Goal: Task Accomplishment & Management: Use online tool/utility

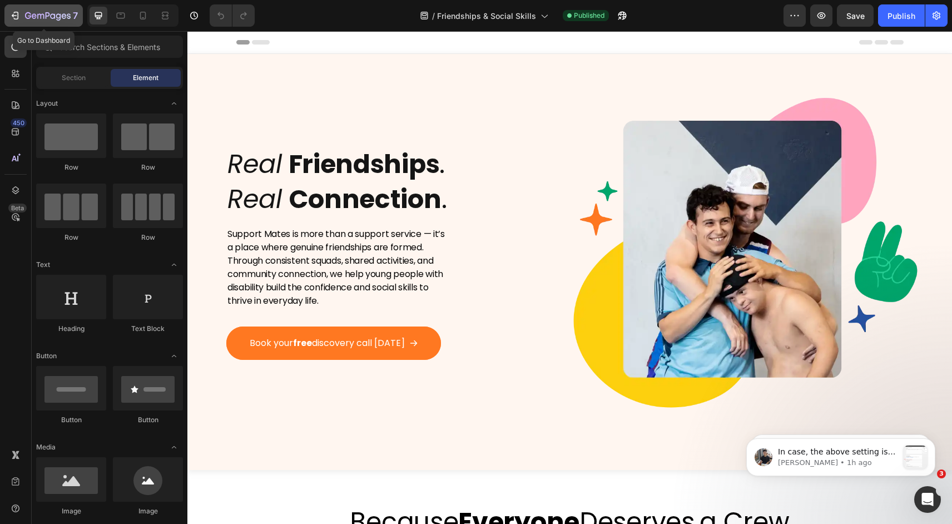
click at [41, 19] on icon "button" at bounding box center [48, 16] width 46 height 9
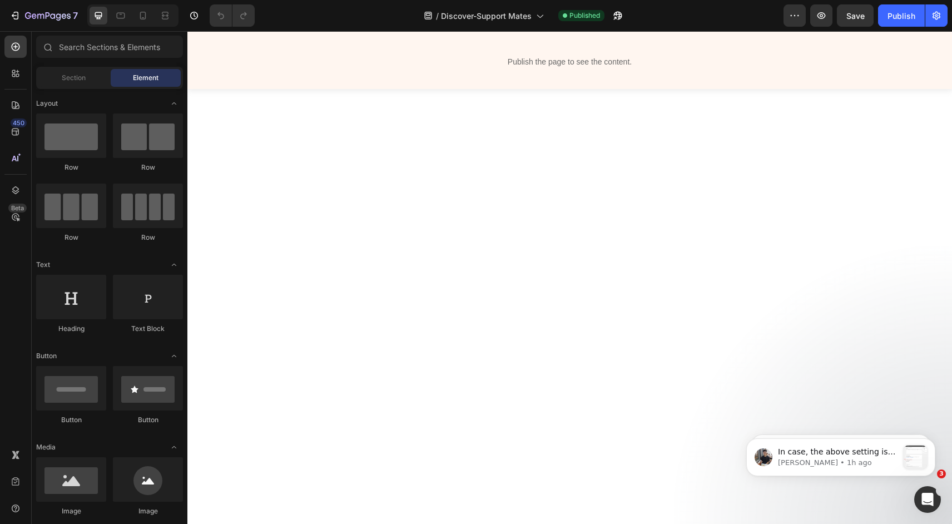
scroll to position [2892, 0]
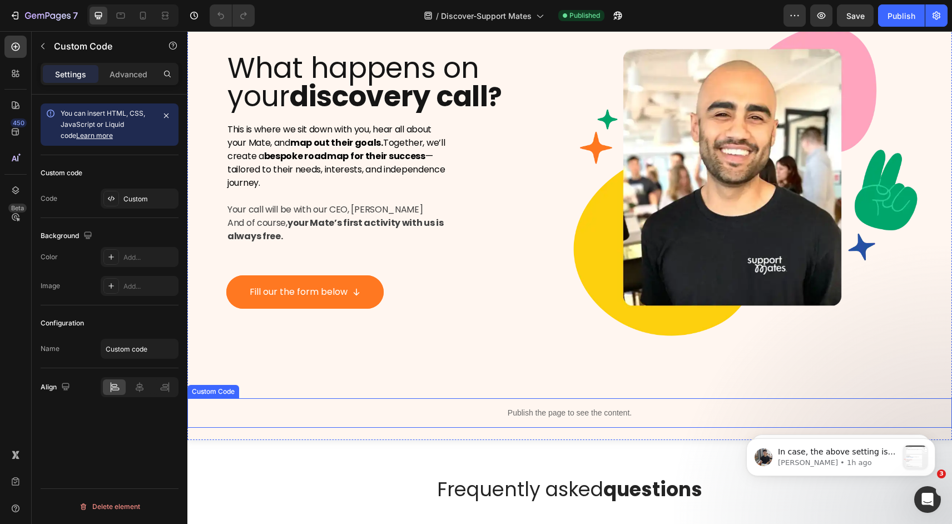
click at [683, 413] on p "Publish the page to see the content." at bounding box center [569, 413] width 765 height 12
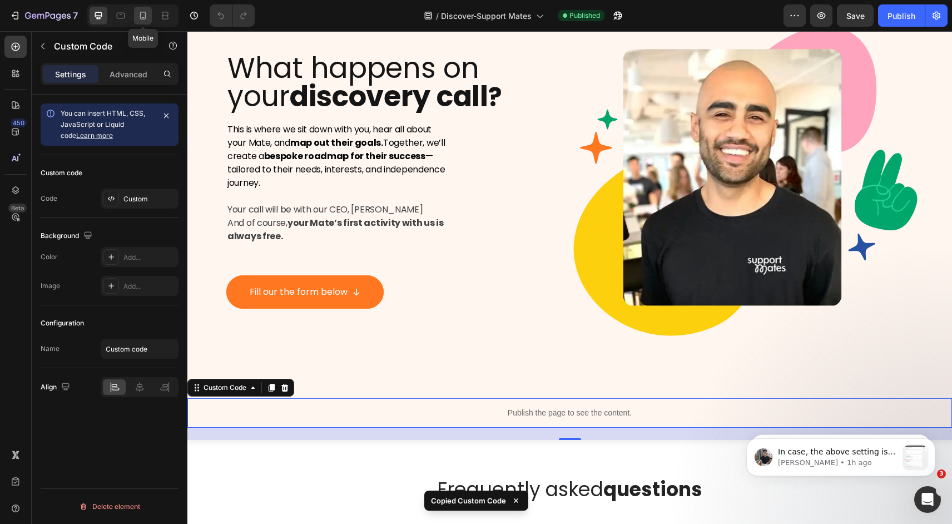
click at [145, 17] on icon at bounding box center [142, 15] width 11 height 11
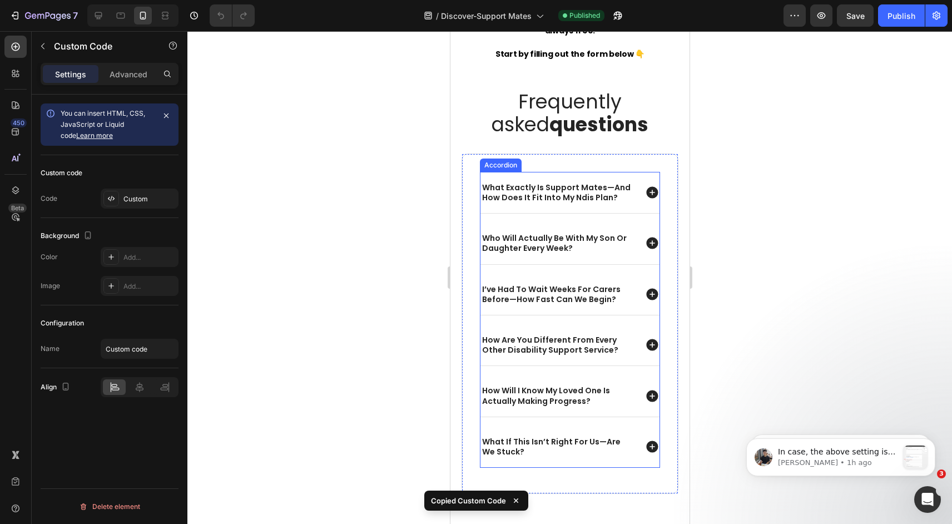
scroll to position [4319, 0]
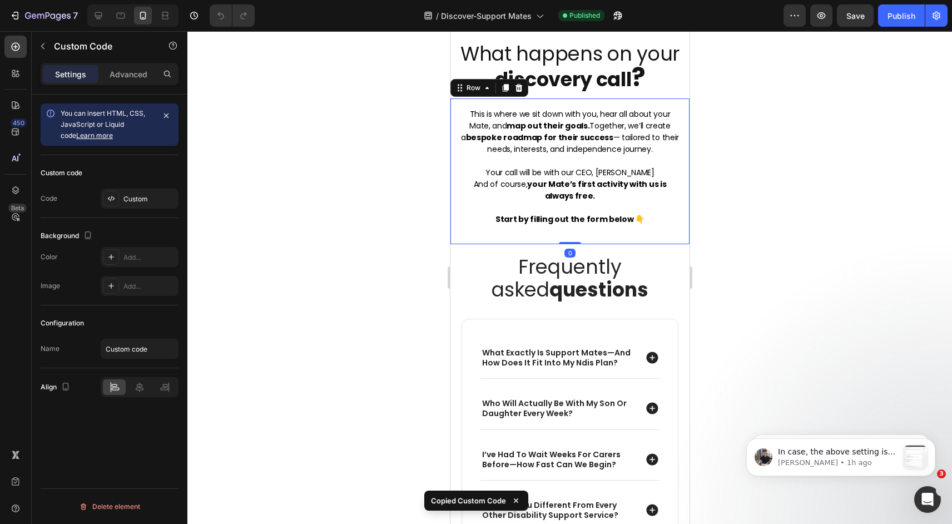
click at [594, 240] on div "This is where we sit down with you, hear all about your Mate, and map out their…" at bounding box center [569, 171] width 239 height 146
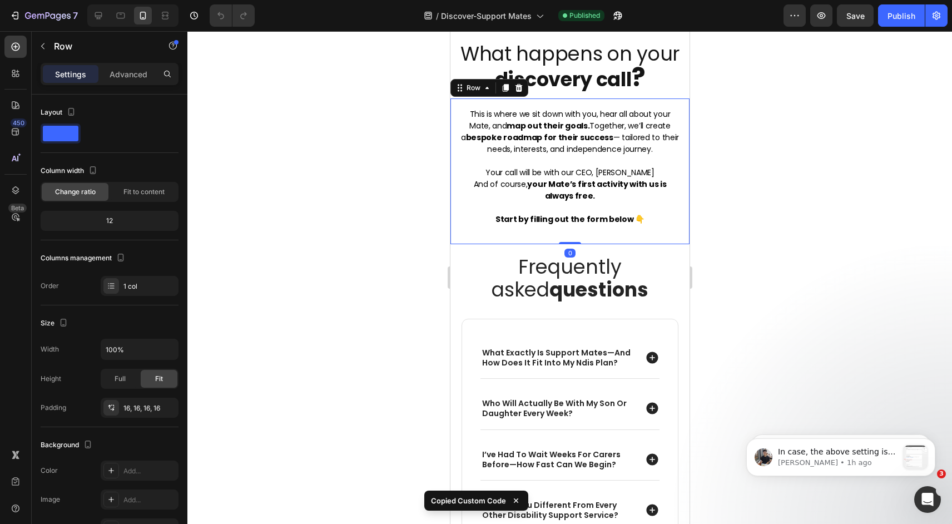
click at [577, 230] on div "This is where we sit down with you, hear all about your Mate, and map out their…" at bounding box center [569, 171] width 221 height 128
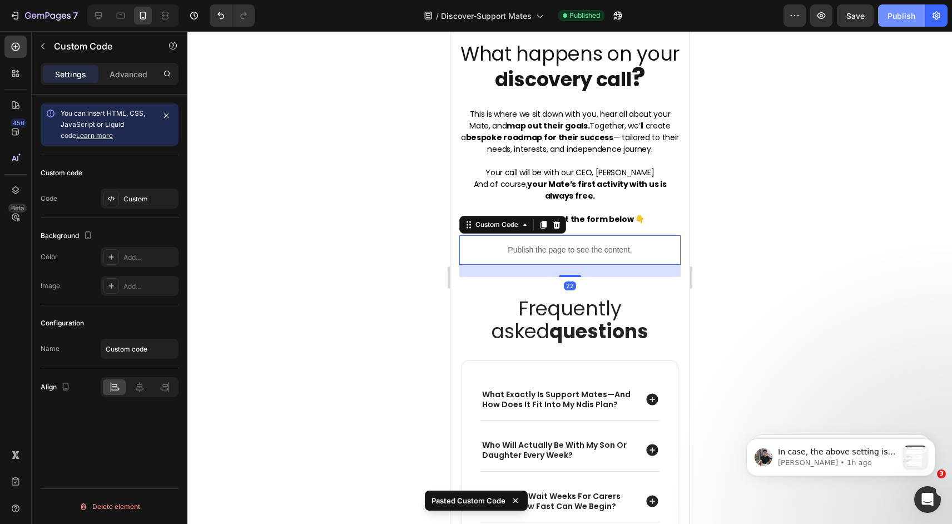
click at [898, 15] on div "Publish" at bounding box center [902, 16] width 28 height 12
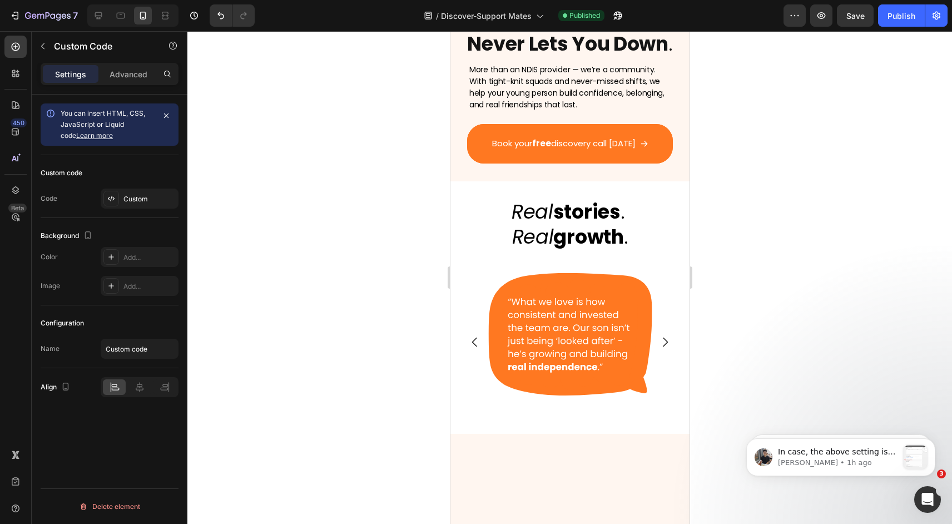
scroll to position [0, 0]
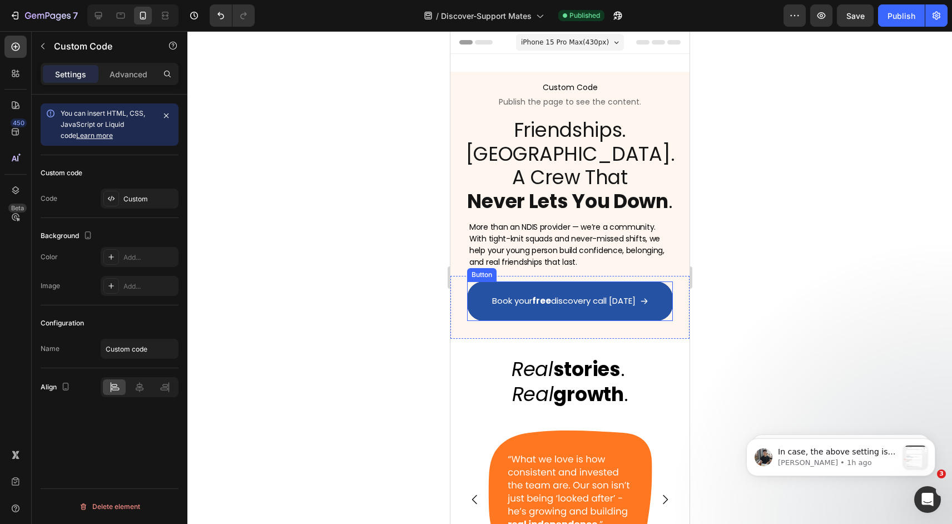
click at [599, 314] on link "Book your free discovery call [DATE]" at bounding box center [570, 300] width 206 height 39
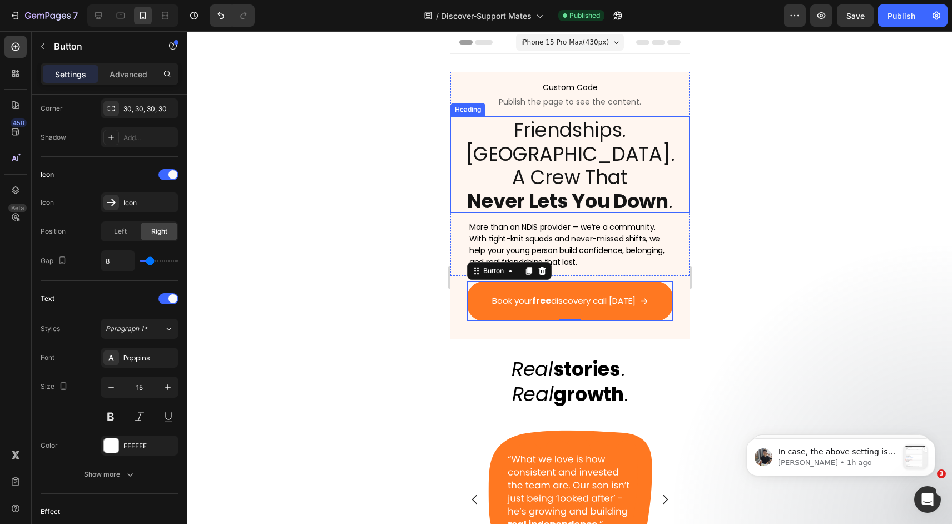
click at [617, 192] on strong "Never Lets You Down" at bounding box center [567, 200] width 201 height 27
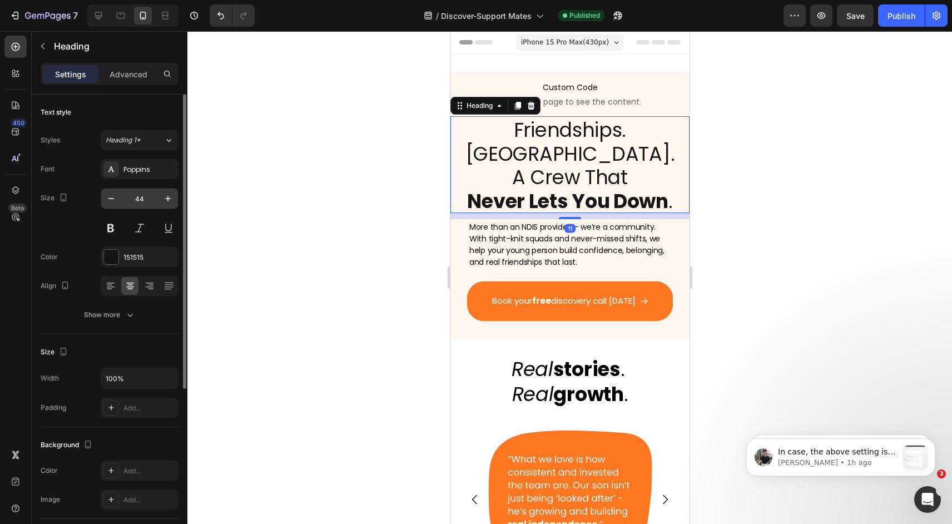
click at [139, 195] on input "44" at bounding box center [139, 199] width 37 height 20
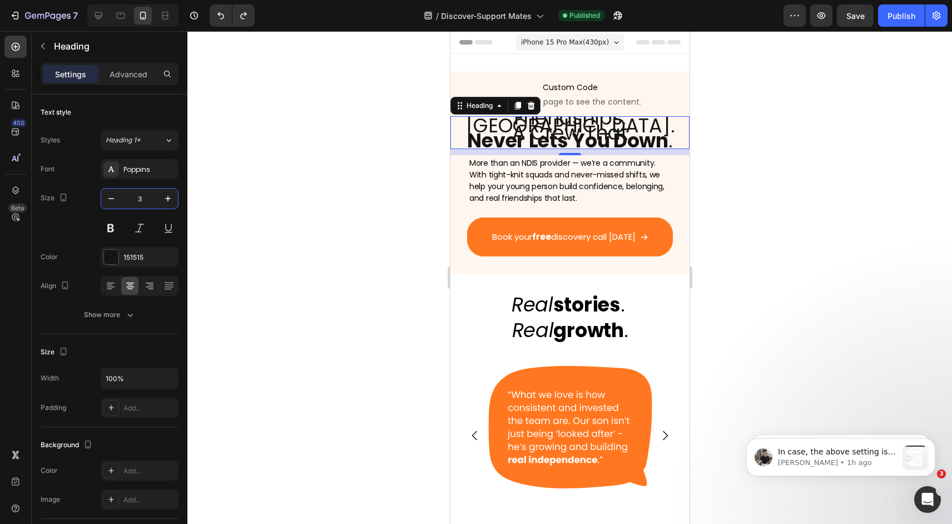
type input "44"
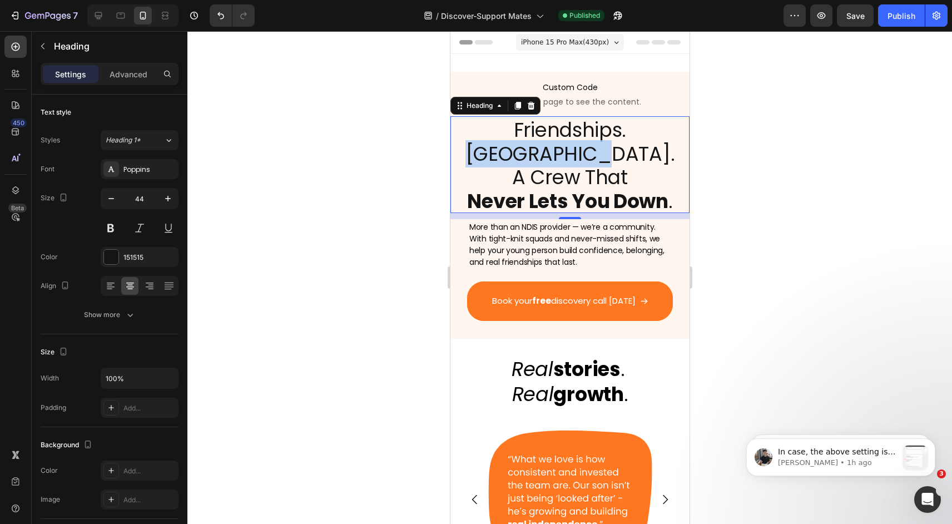
click at [552, 155] on span "Friendships. [GEOGRAPHIC_DATA]." at bounding box center [570, 141] width 210 height 51
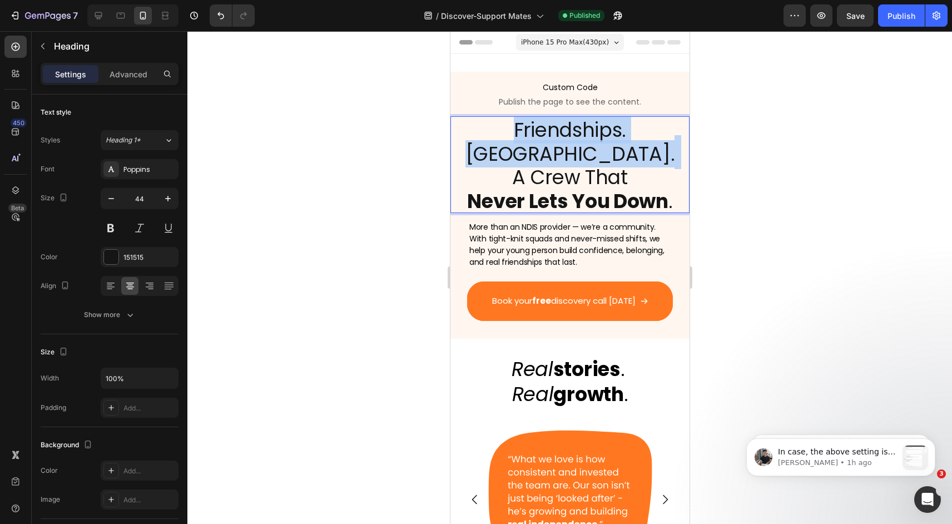
click at [552, 155] on span "Friendships. [GEOGRAPHIC_DATA]." at bounding box center [570, 141] width 210 height 51
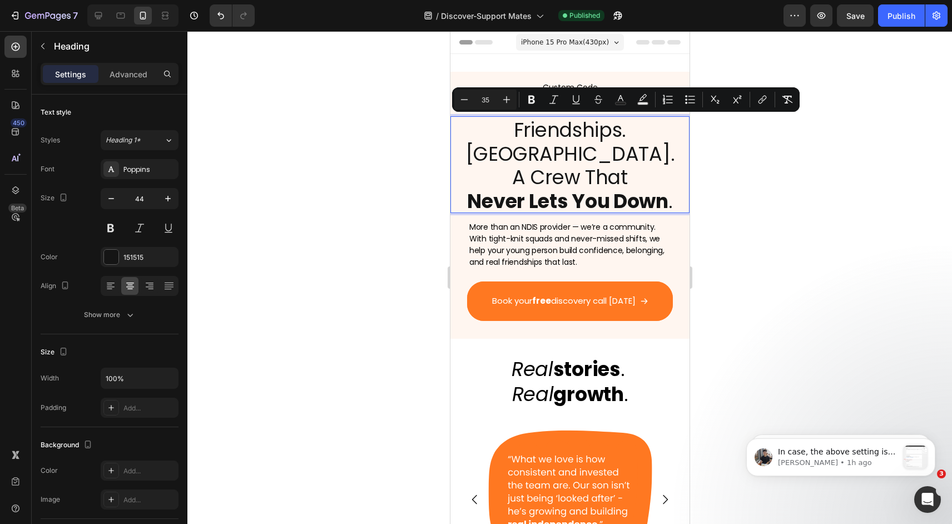
click at [564, 199] on strong "Never Lets You Down" at bounding box center [567, 200] width 201 height 27
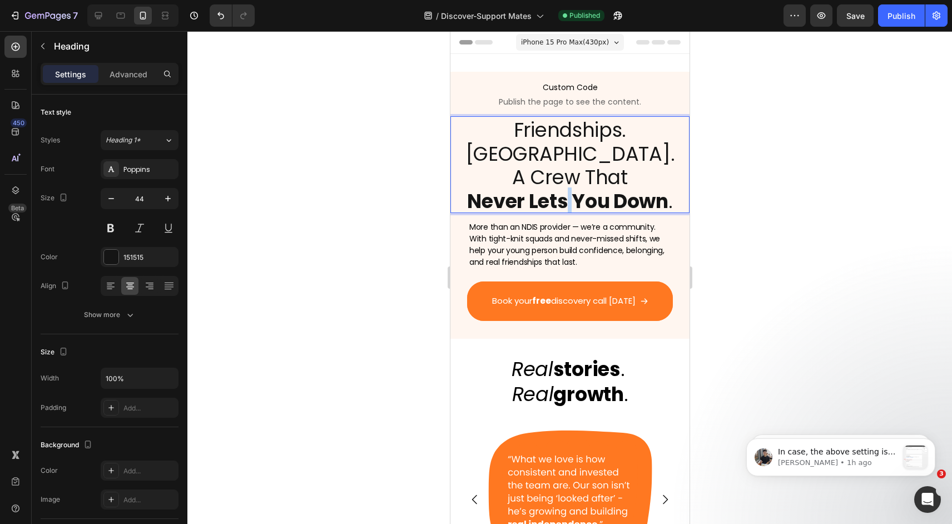
click at [564, 199] on strong "Never Lets You Down" at bounding box center [567, 200] width 201 height 27
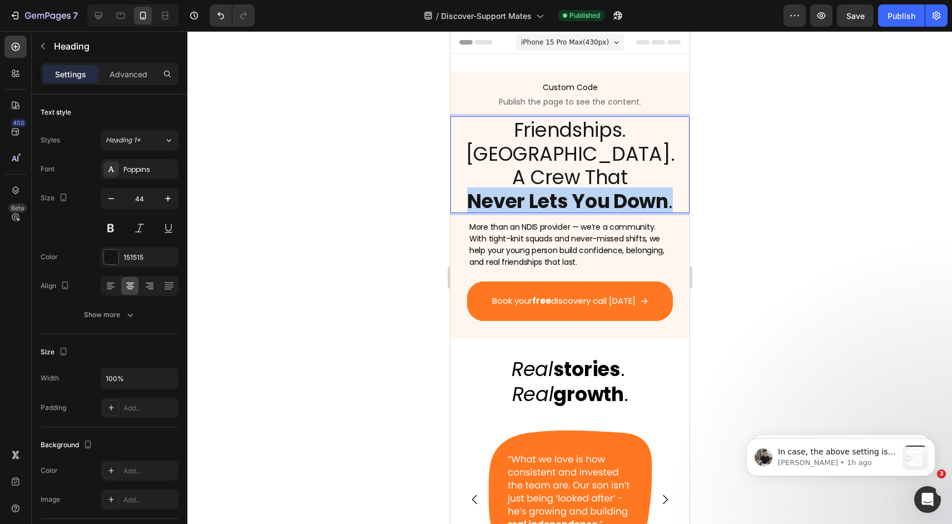
click at [564, 199] on strong "Never Lets You Down" at bounding box center [567, 200] width 201 height 27
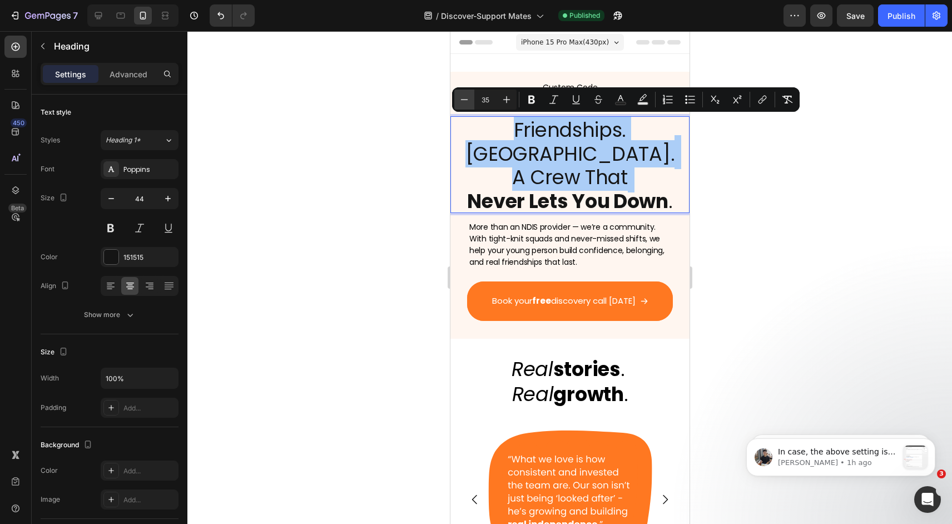
click at [463, 106] on button "Minus" at bounding box center [464, 100] width 20 height 20
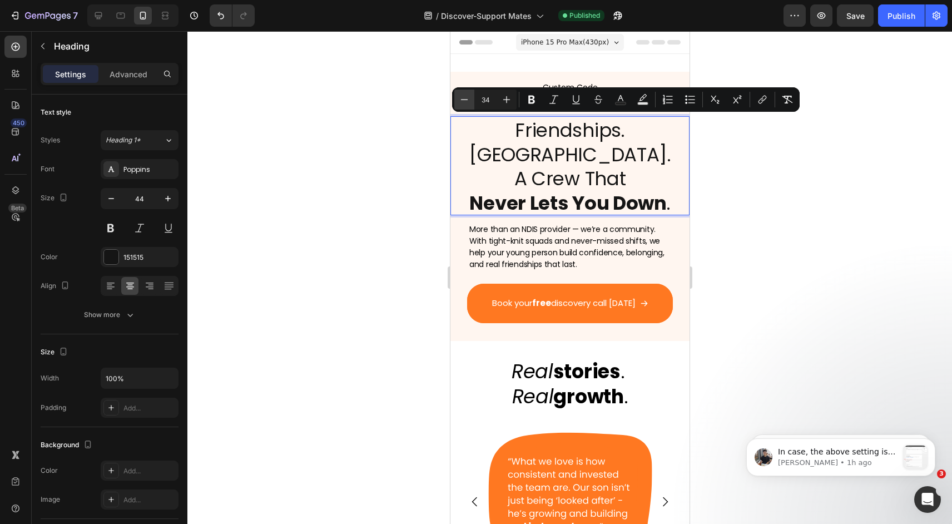
click at [463, 106] on button "Minus" at bounding box center [464, 100] width 20 height 20
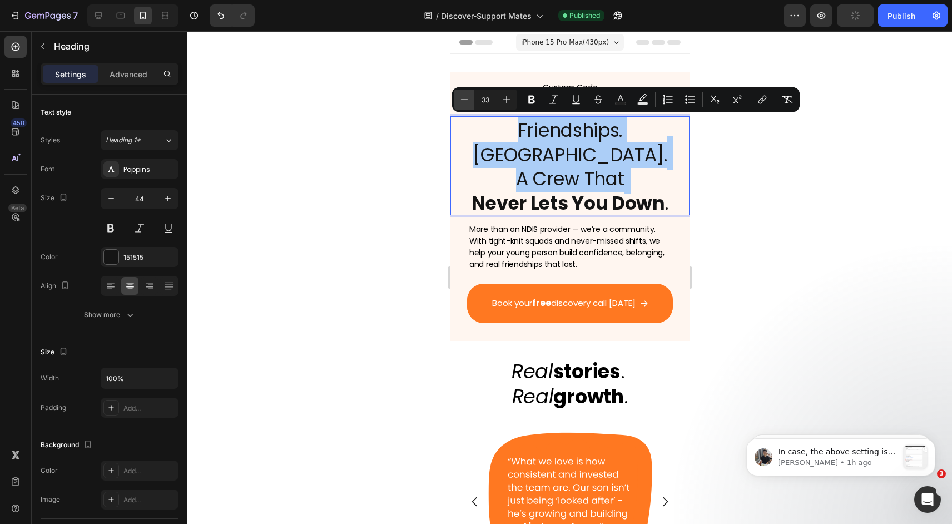
click at [463, 106] on button "Minus" at bounding box center [464, 100] width 20 height 20
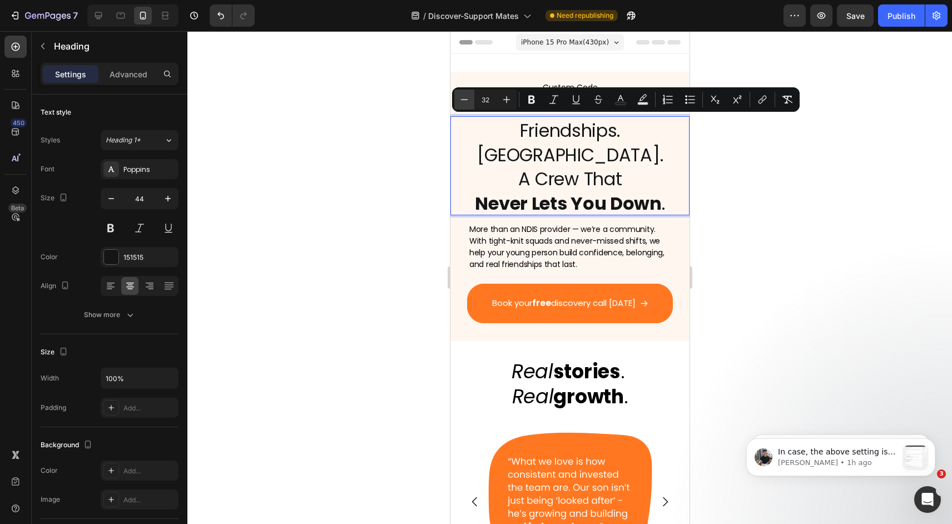
click at [463, 106] on button "Minus" at bounding box center [464, 100] width 20 height 20
type input "31"
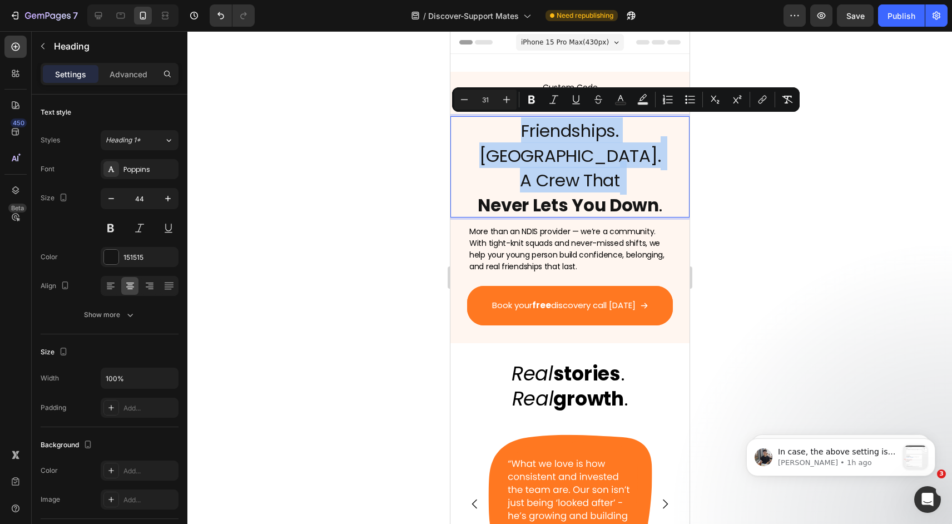
click at [479, 126] on span "Friendships. [GEOGRAPHIC_DATA]." at bounding box center [570, 142] width 182 height 49
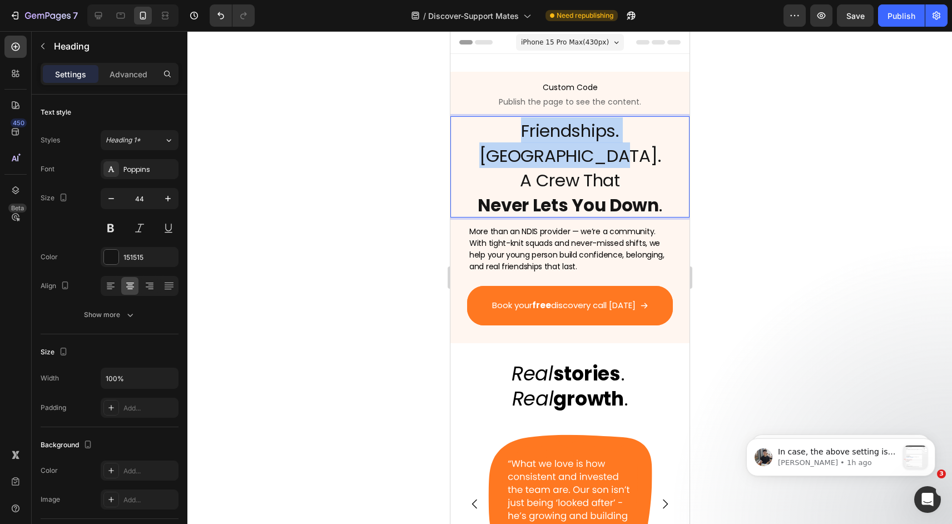
drag, startPoint x: 452, startPoint y: 127, endPoint x: 691, endPoint y: 134, distance: 238.7
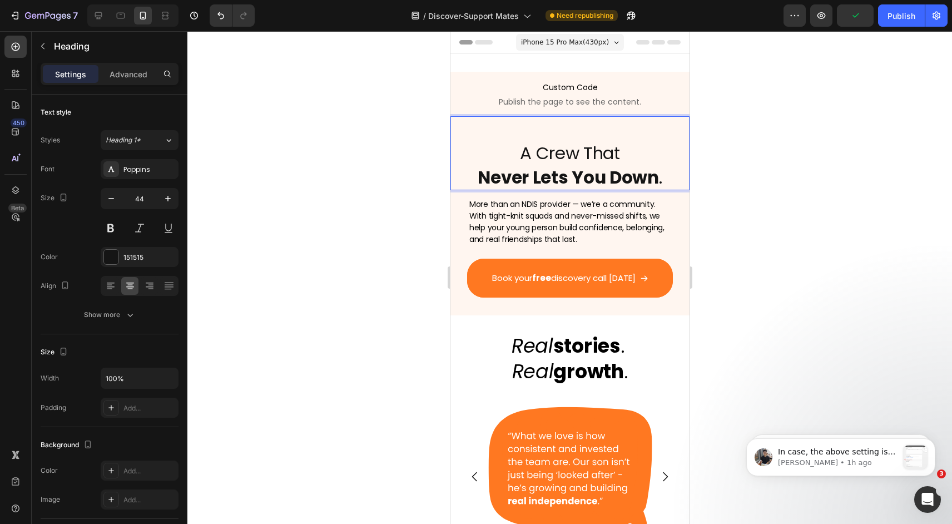
click at [516, 153] on p "⁠⁠⁠⁠⁠⁠⁠ A Crew That Never Lets You Down ." at bounding box center [569, 153] width 237 height 72
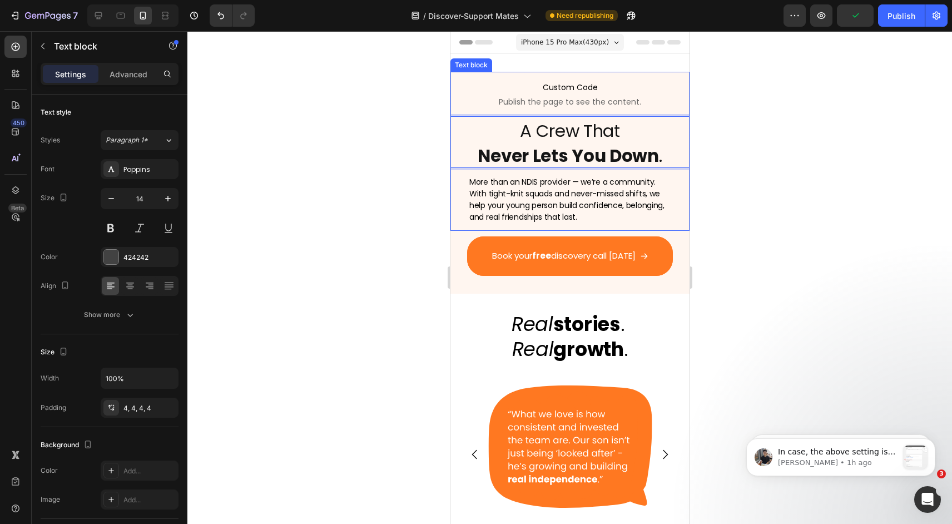
click at [484, 195] on span "More than an NDIS provider — we’re a community. With tight-knit squads and neve…" at bounding box center [566, 199] width 195 height 46
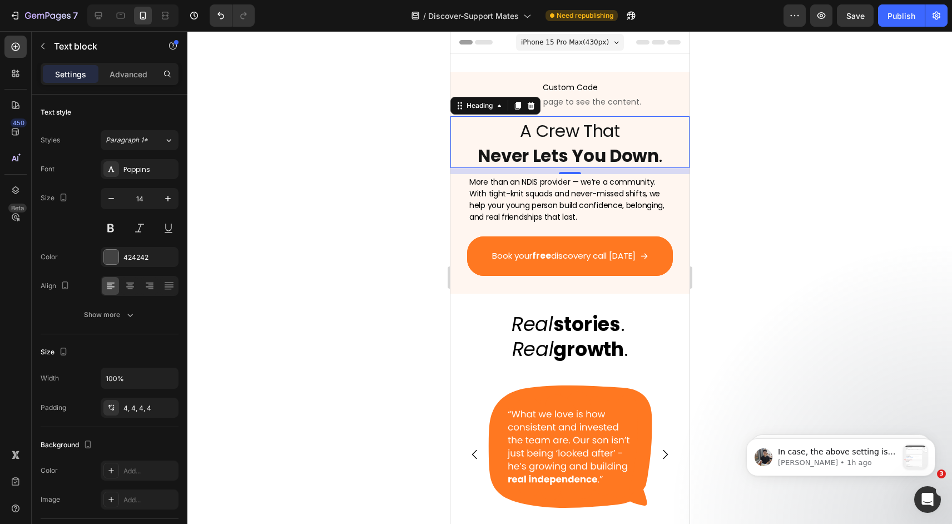
click at [564, 146] on strong "Never Lets You Down" at bounding box center [567, 155] width 181 height 24
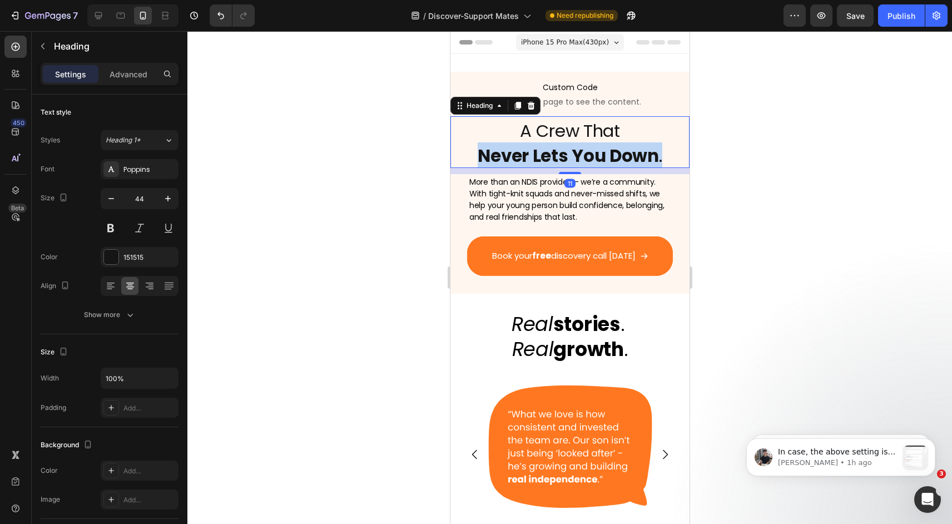
click at [564, 146] on strong "Never Lets You Down" at bounding box center [567, 155] width 181 height 24
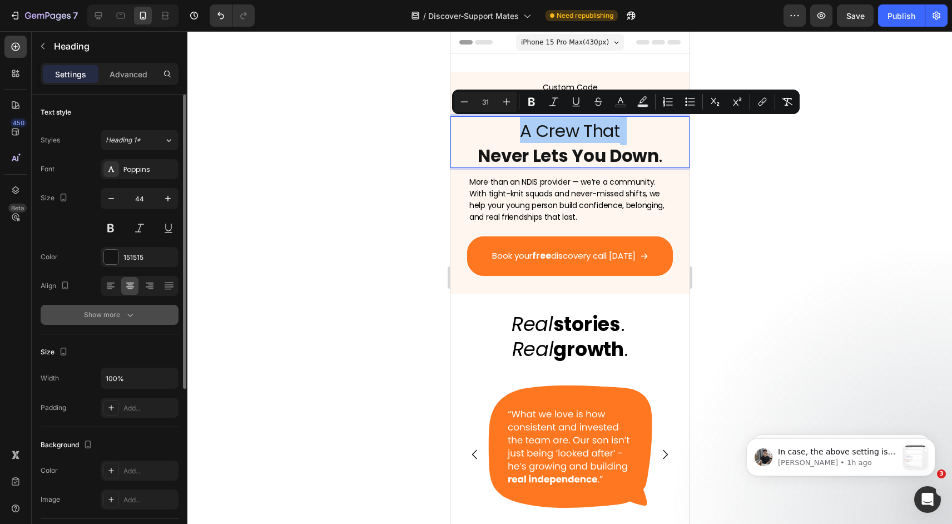
click at [121, 322] on button "Show more" at bounding box center [110, 315] width 138 height 20
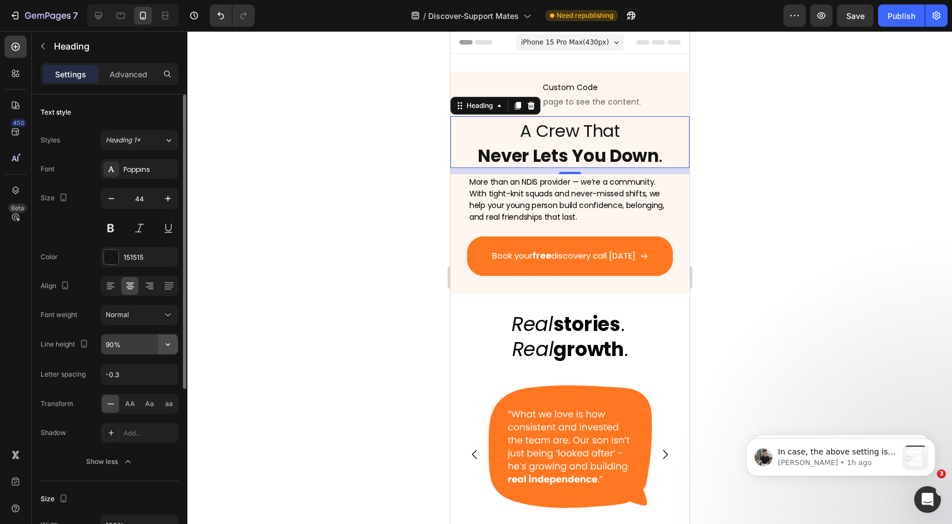
click at [176, 348] on button "button" at bounding box center [168, 344] width 20 height 20
click at [111, 344] on input "90%" at bounding box center [139, 344] width 77 height 20
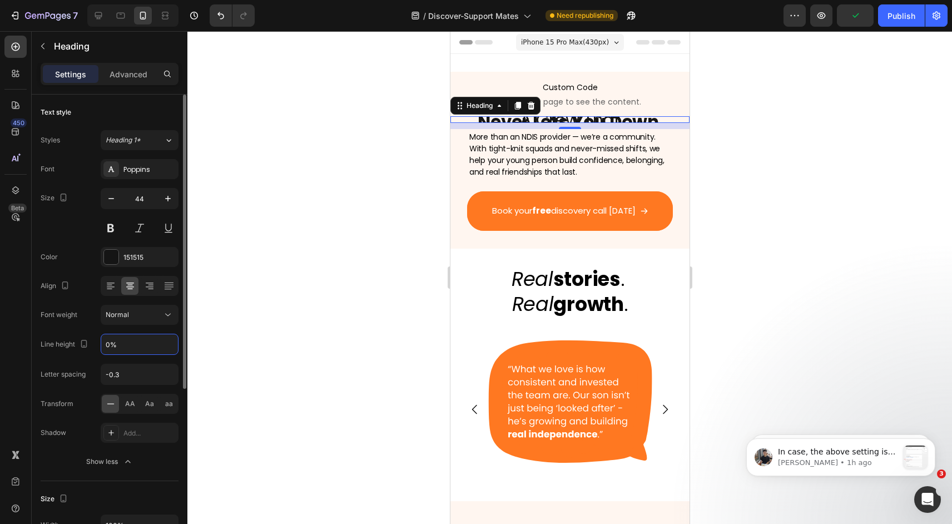
type input "80%"
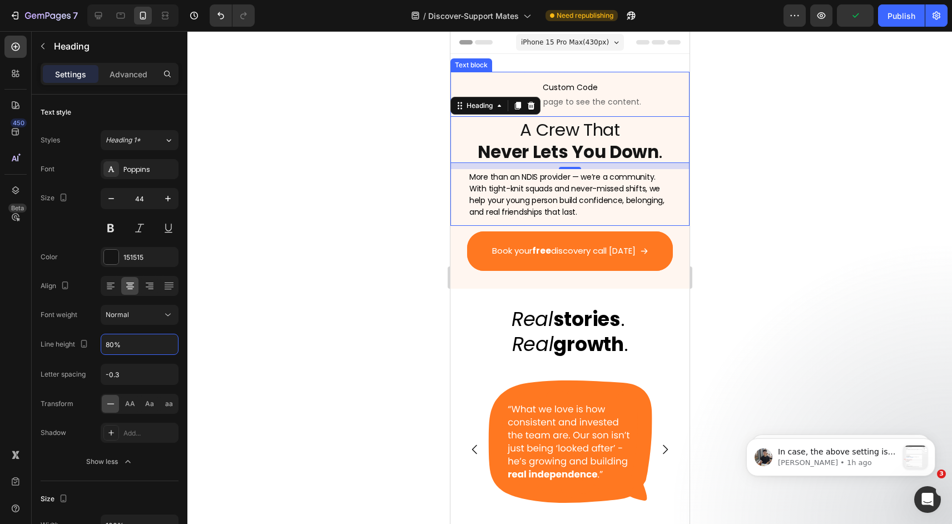
click at [540, 210] on span "More than an NDIS provider — we’re a community. With tight-knit squads and neve…" at bounding box center [566, 194] width 195 height 46
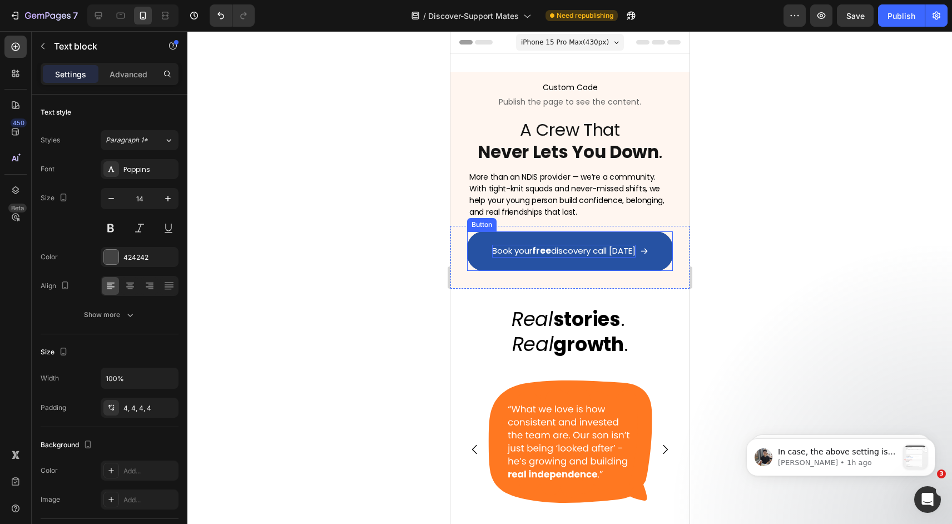
click at [533, 247] on strong "free" at bounding box center [541, 251] width 19 height 12
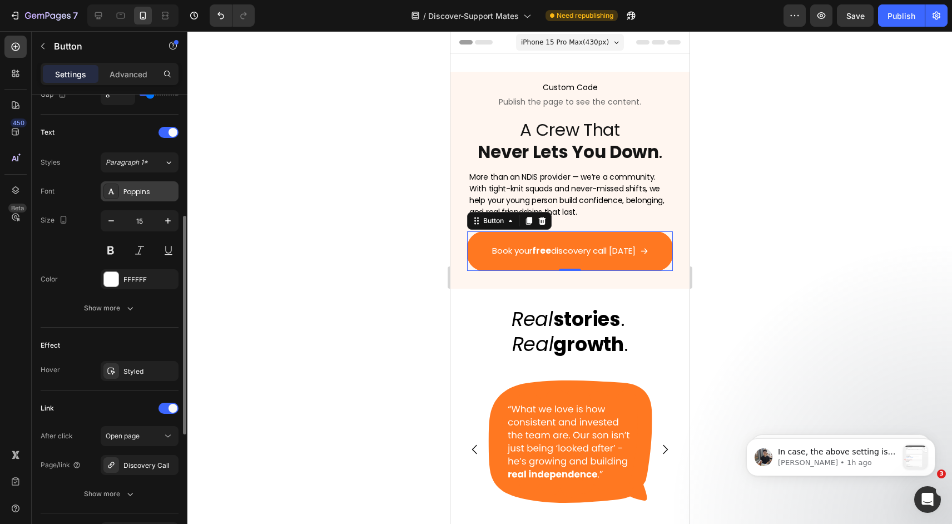
scroll to position [503, 0]
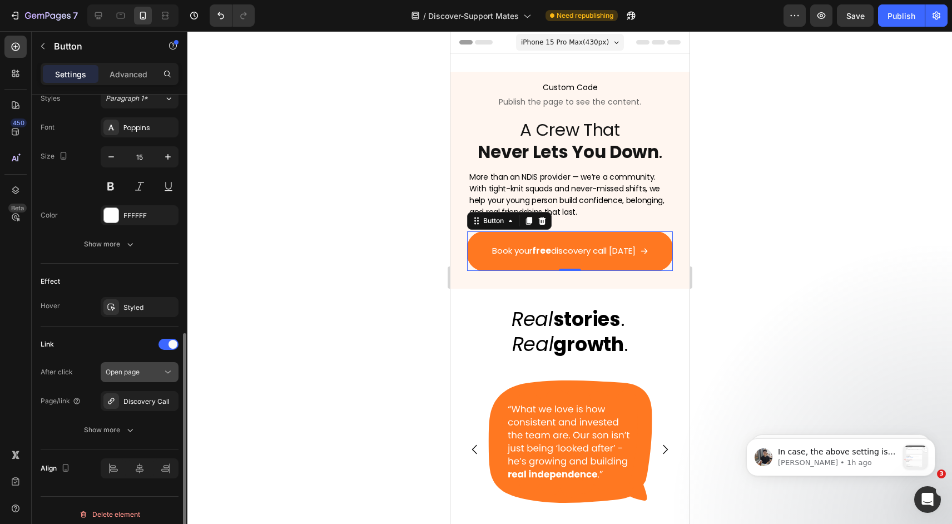
click at [138, 371] on span "Open page" at bounding box center [123, 372] width 34 height 8
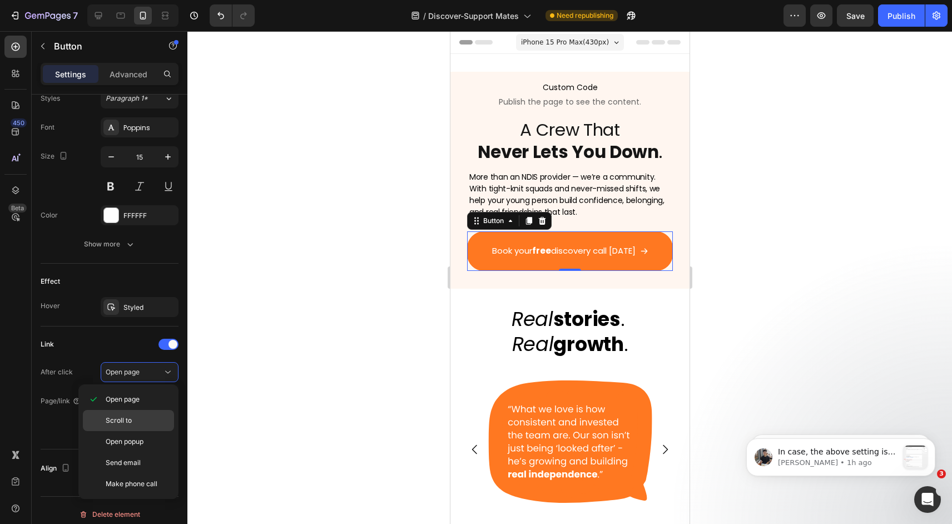
click at [130, 422] on span "Scroll to" at bounding box center [119, 420] width 26 height 10
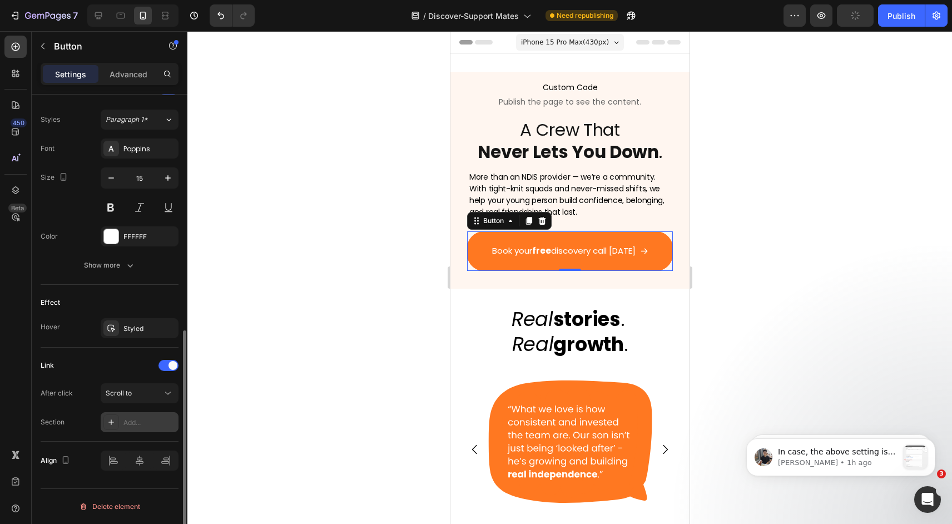
click at [152, 421] on div "Add..." at bounding box center [149, 423] width 52 height 10
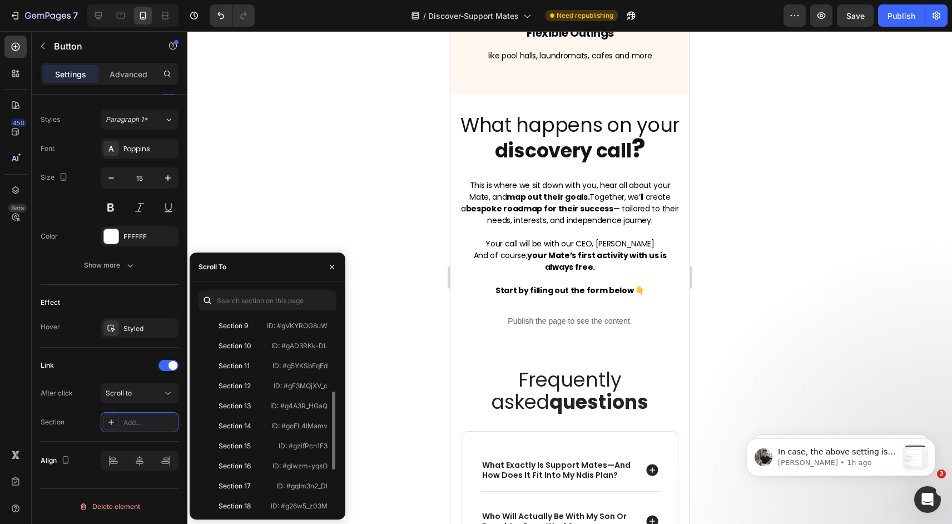
scroll to position [182, 0]
click at [257, 441] on div "Section 15" at bounding box center [235, 445] width 65 height 10
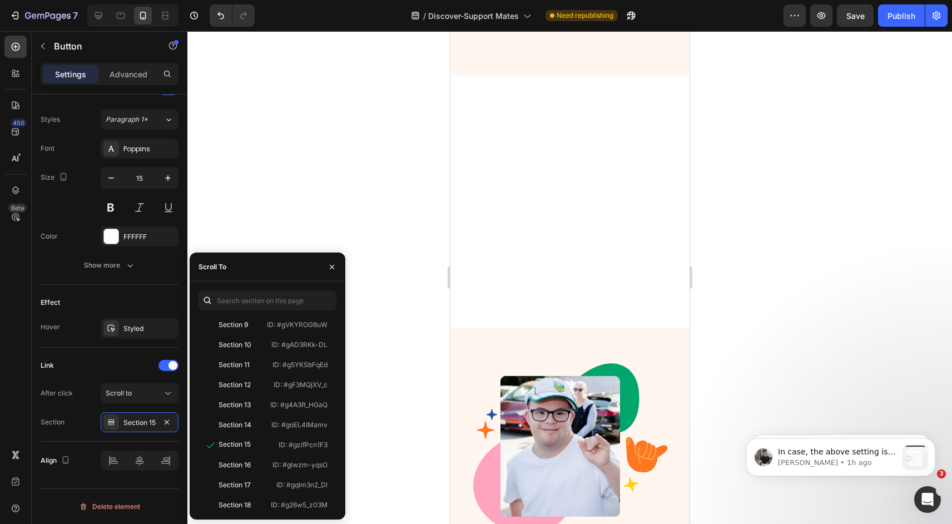
scroll to position [0, 0]
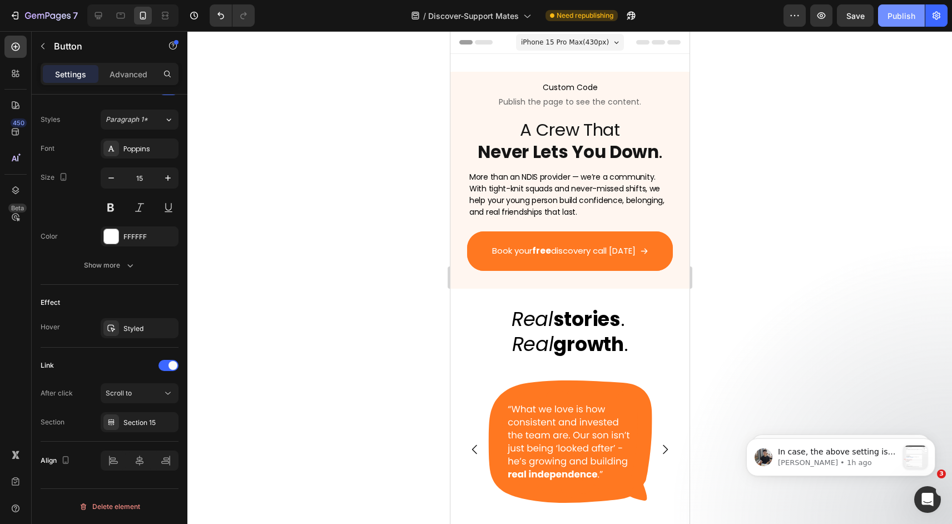
click at [895, 22] on button "Publish" at bounding box center [901, 15] width 47 height 22
